Goal: Information Seeking & Learning: Understand process/instructions

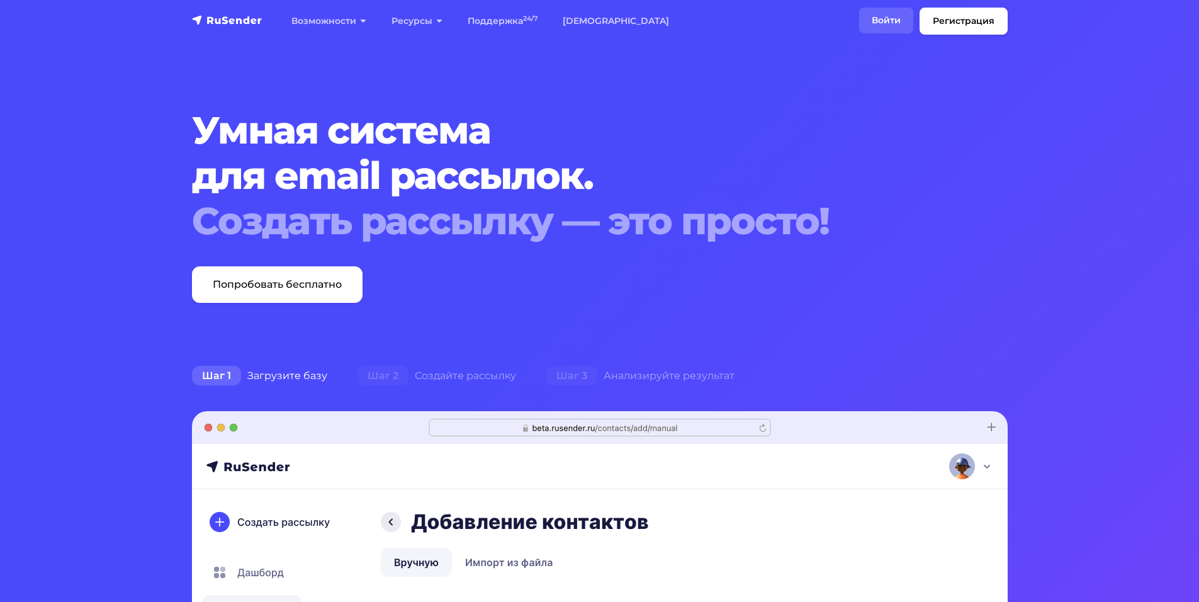
click at [871, 24] on link "Войти" at bounding box center [886, 21] width 54 height 26
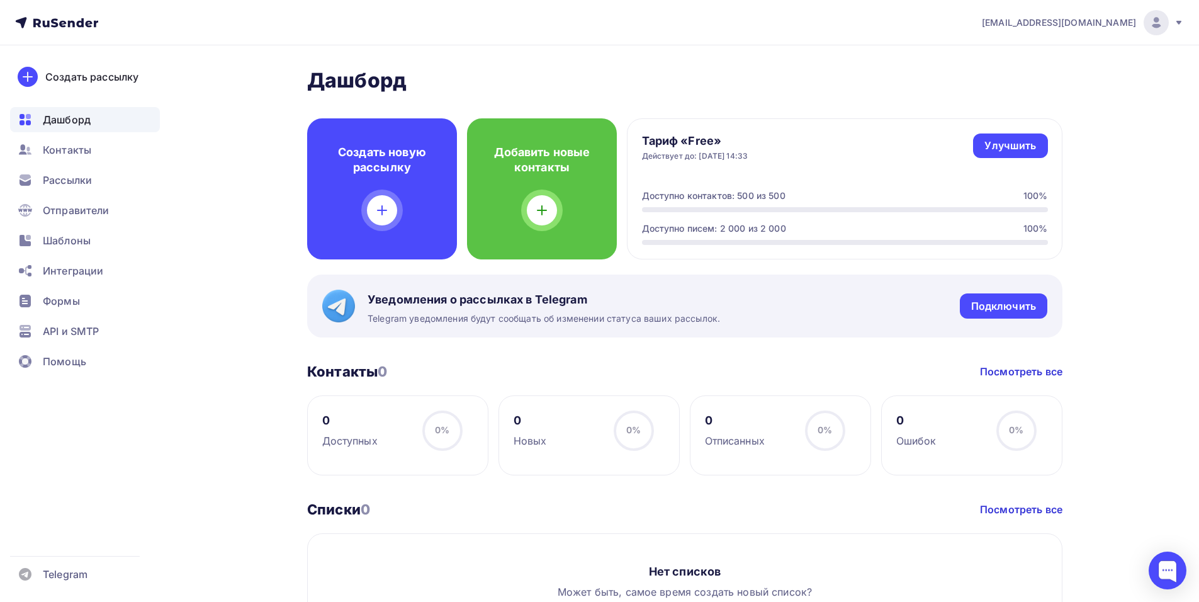
click at [1182, 28] on div "bfmiloserdie@yandex.ru" at bounding box center [1083, 22] width 202 height 25
click at [562, 69] on h2 "Дашборд" at bounding box center [684, 80] width 755 height 25
click at [1068, 27] on span "bfmiloserdie@yandex.ru" at bounding box center [1059, 22] width 154 height 13
click at [1017, 117] on span "Выйти" at bounding box center [1011, 115] width 33 height 15
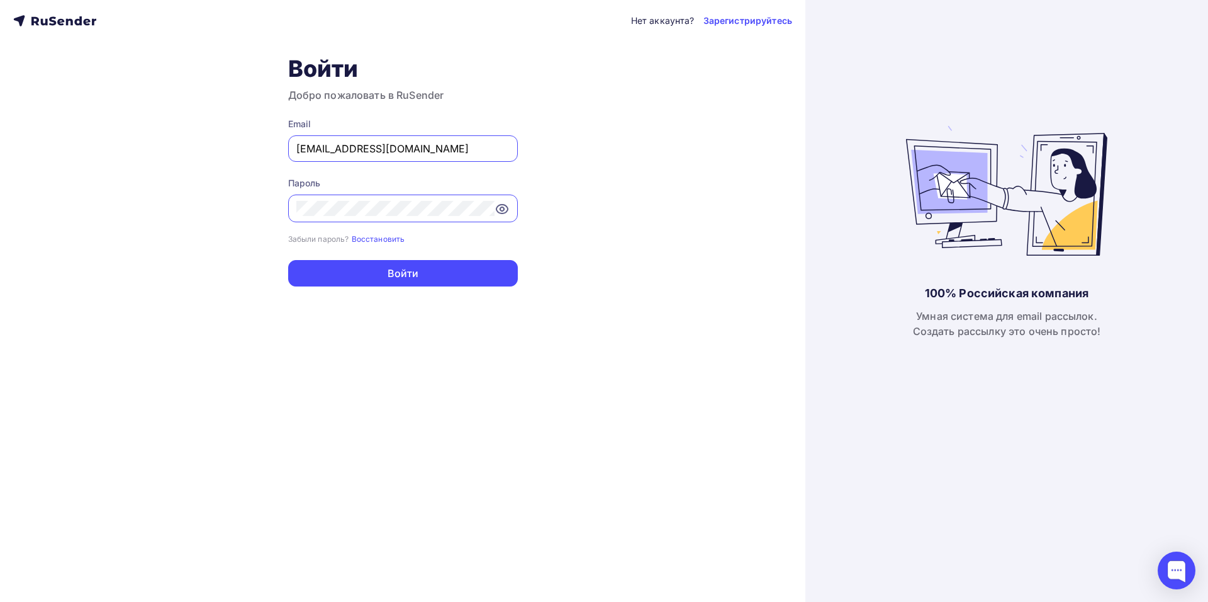
click at [414, 155] on input "bfmiloserdie@yandex.ru" at bounding box center [402, 148] width 213 height 15
type input "annnabeteva@yandex.ru"
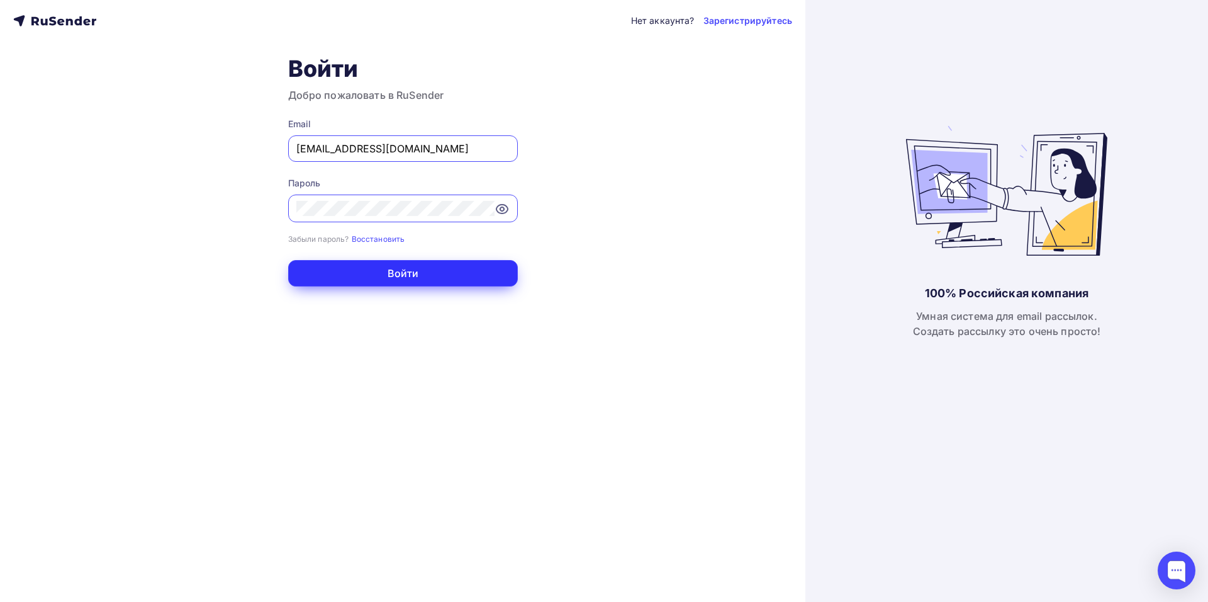
click at [383, 280] on button "Войти" at bounding box center [403, 273] width 230 height 26
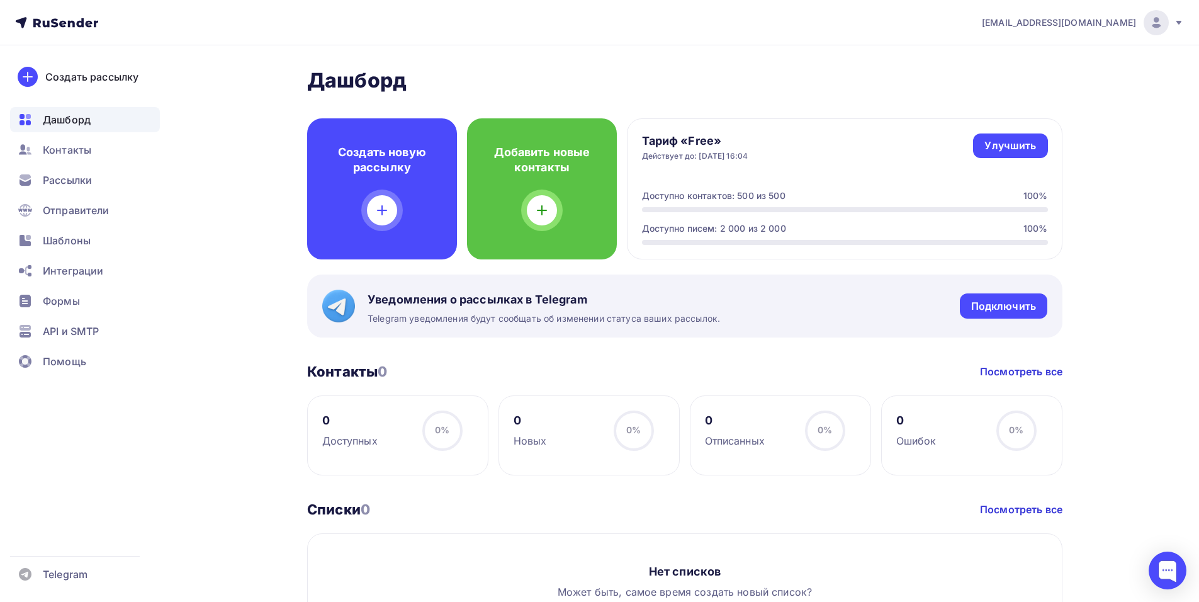
click at [68, 326] on span "API и SMTP" at bounding box center [71, 330] width 56 height 15
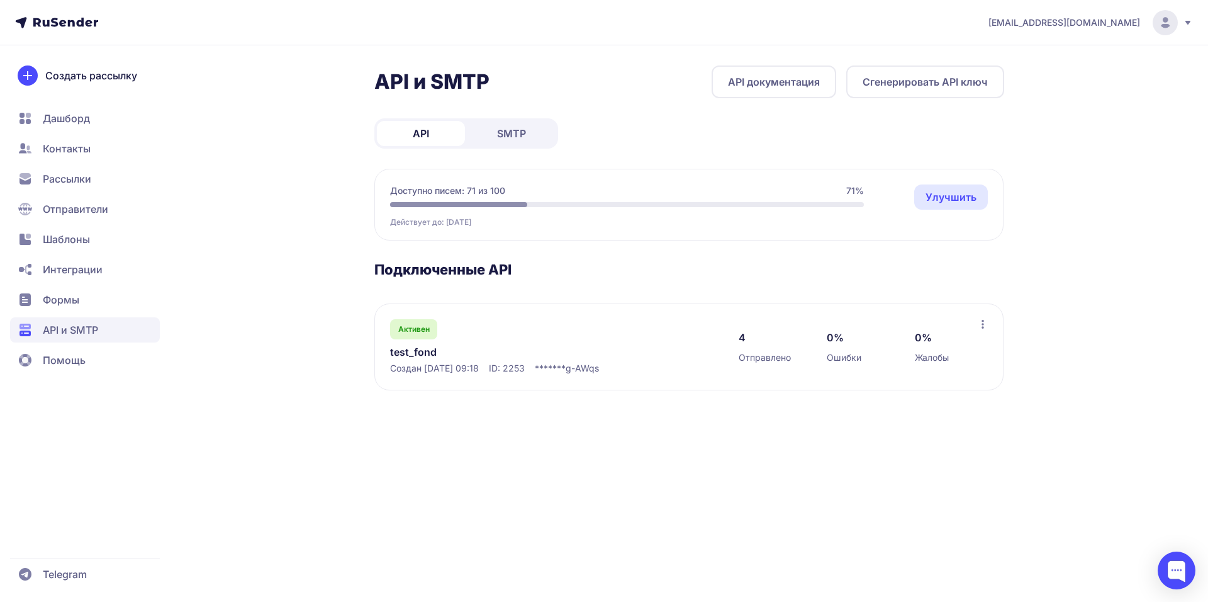
click at [524, 133] on span "SMTP" at bounding box center [511, 133] width 29 height 15
click at [432, 352] on link "test_fond" at bounding box center [519, 351] width 258 height 15
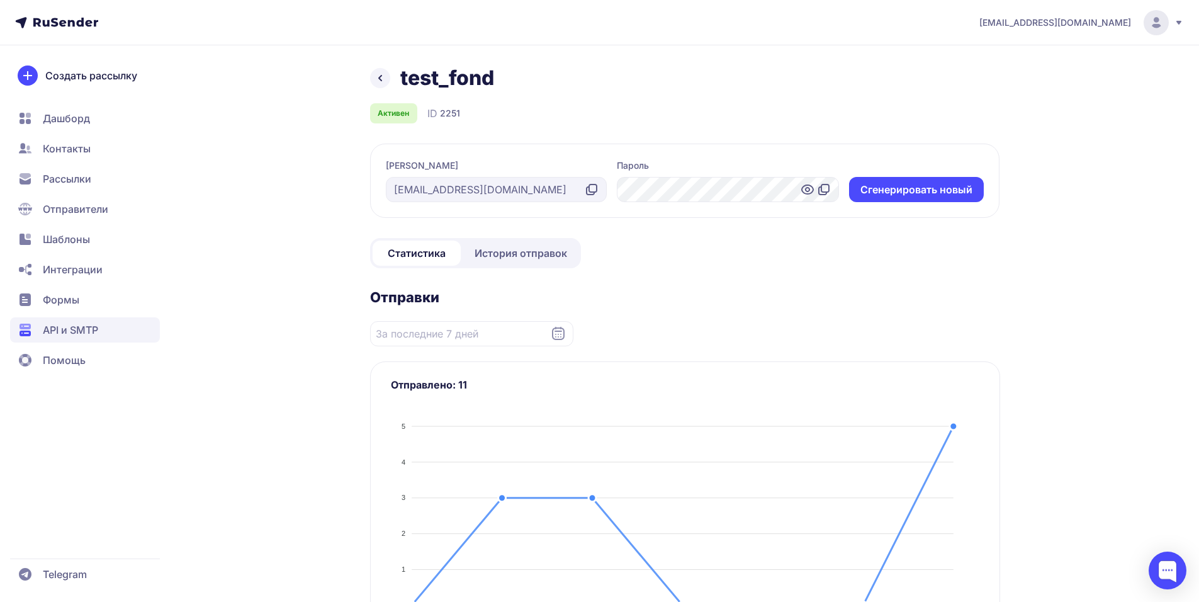
click at [807, 190] on icon at bounding box center [807, 189] width 15 height 15
click at [381, 78] on icon at bounding box center [379, 77] width 15 height 15
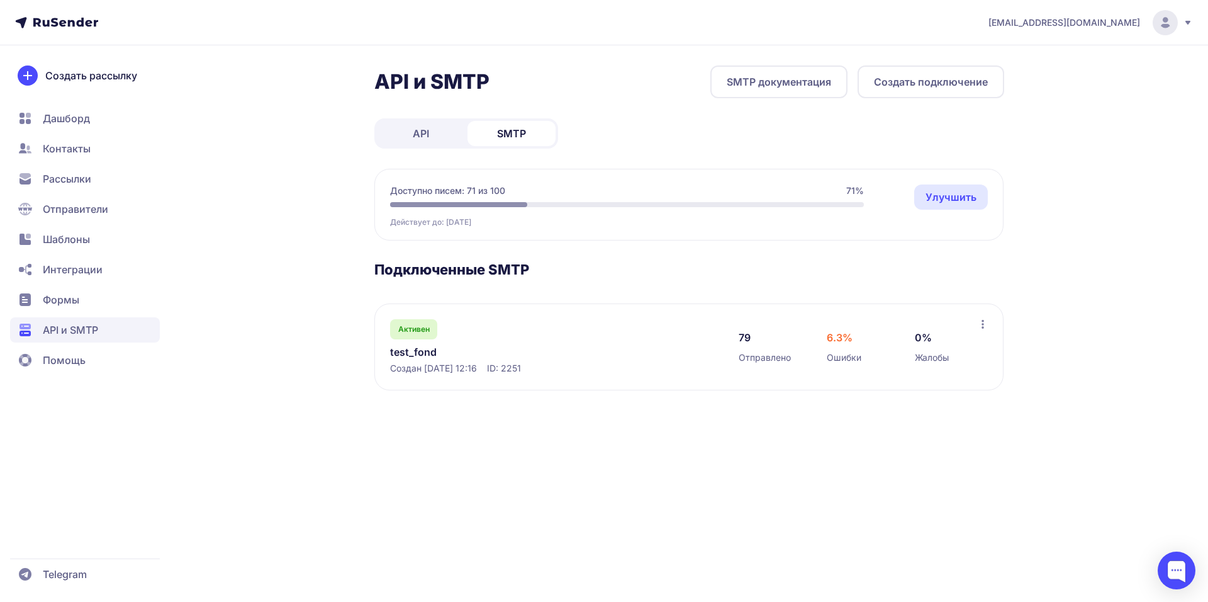
click at [798, 89] on link "SMTP документация" at bounding box center [778, 81] width 137 height 33
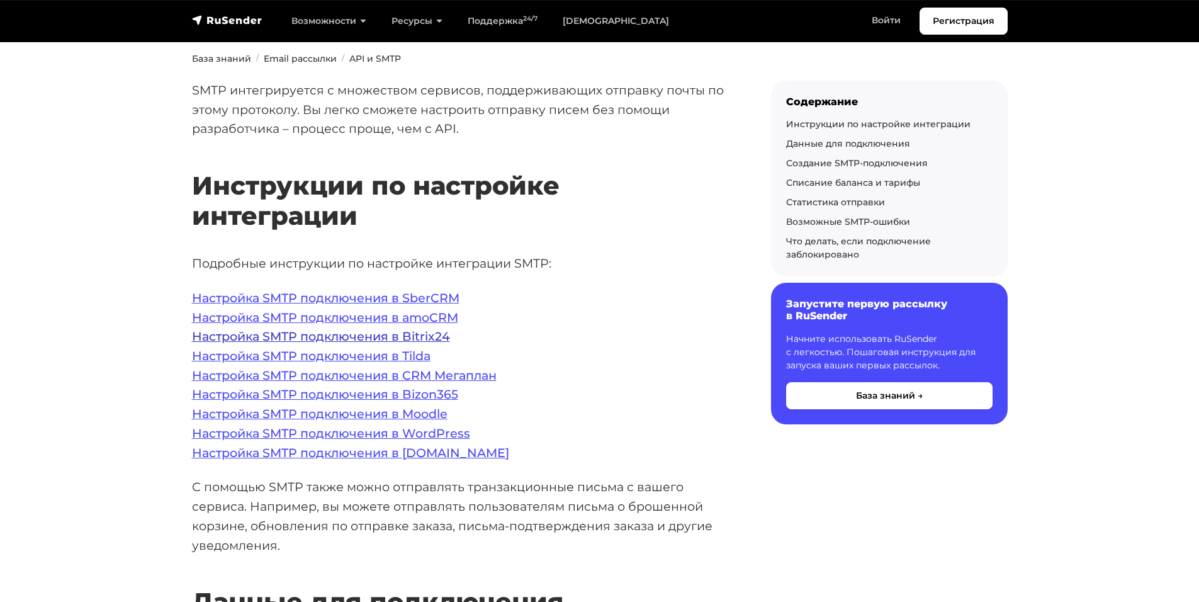
scroll to position [126, 0]
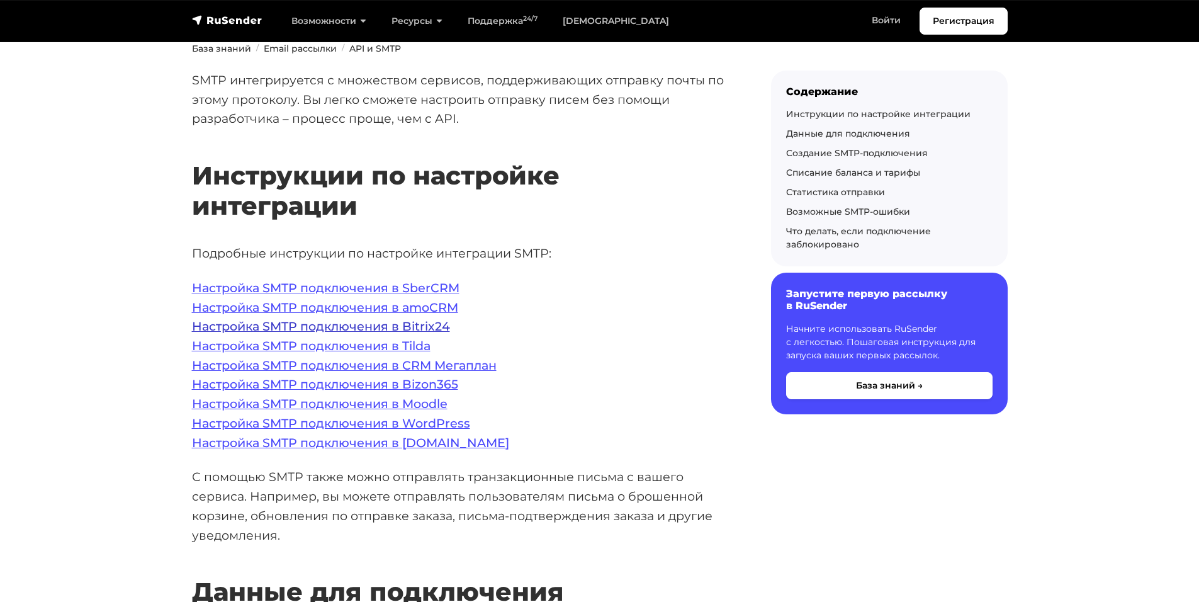
click at [428, 328] on link "Настройка SMTP подключения в Bitrix24" at bounding box center [321, 325] width 258 height 15
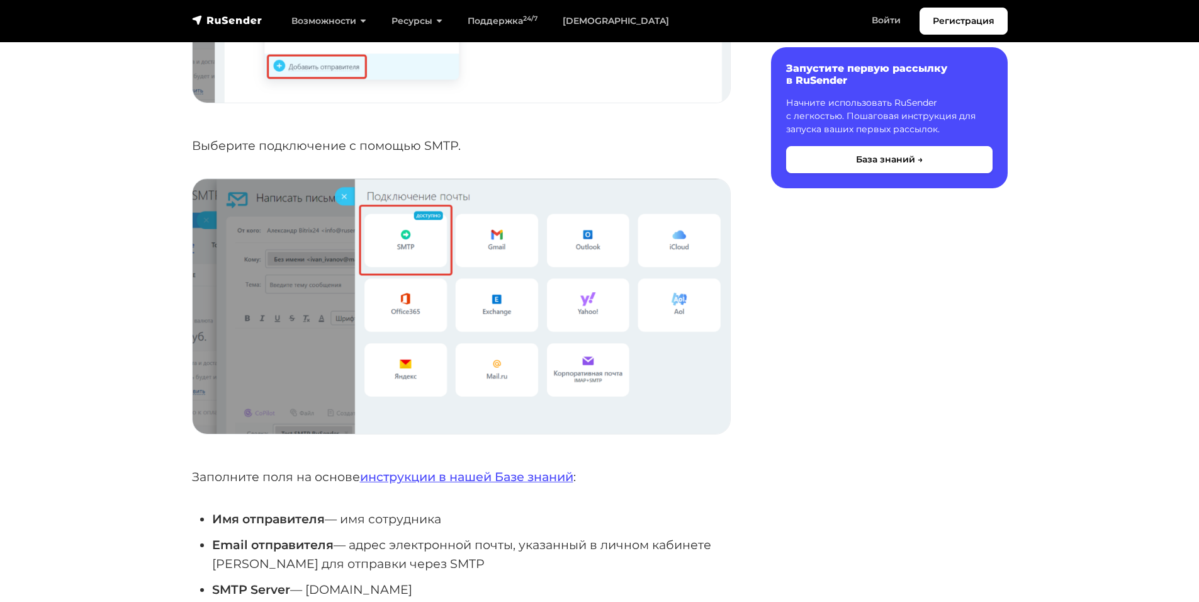
scroll to position [1133, 0]
